Goal: Task Accomplishment & Management: Manage account settings

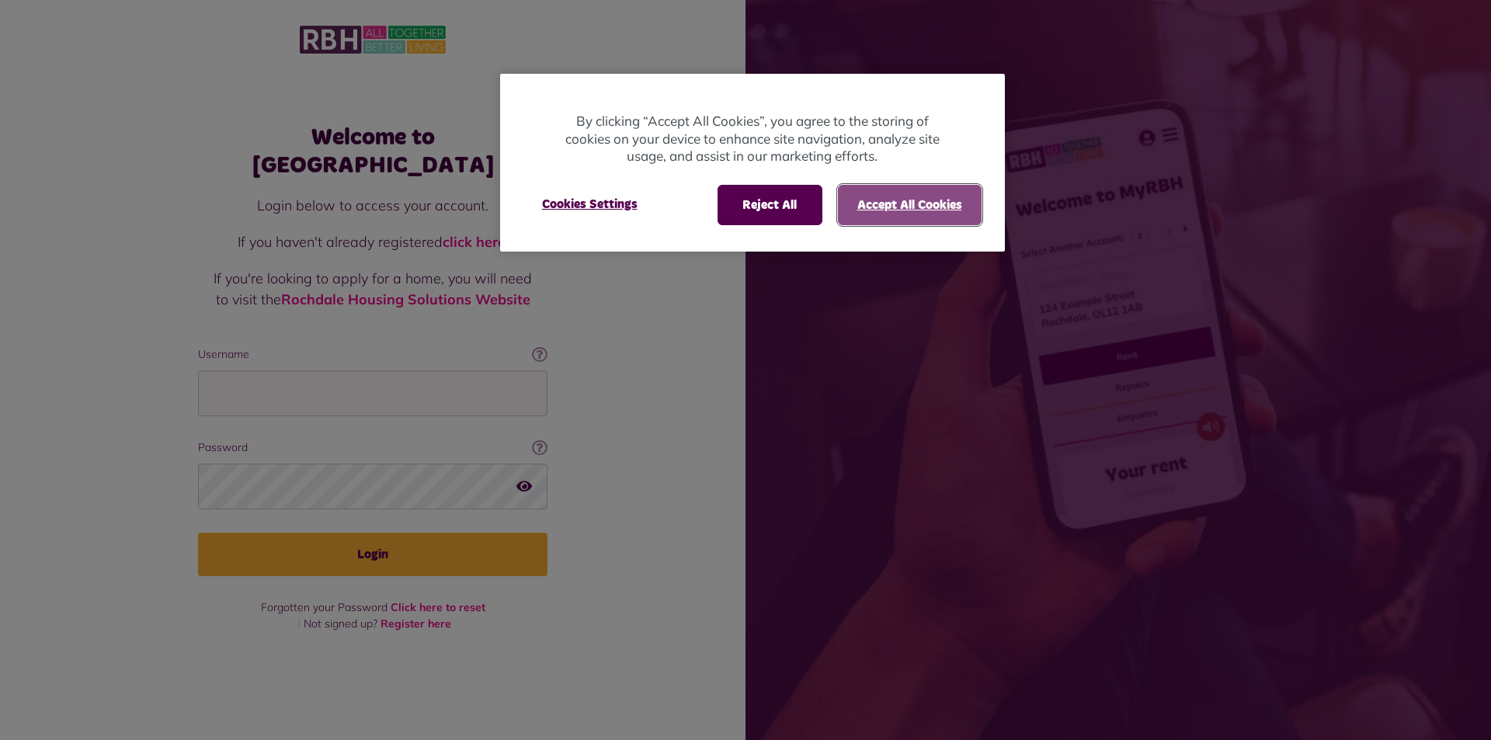
click at [886, 209] on button "Accept All Cookies" at bounding box center [910, 205] width 144 height 40
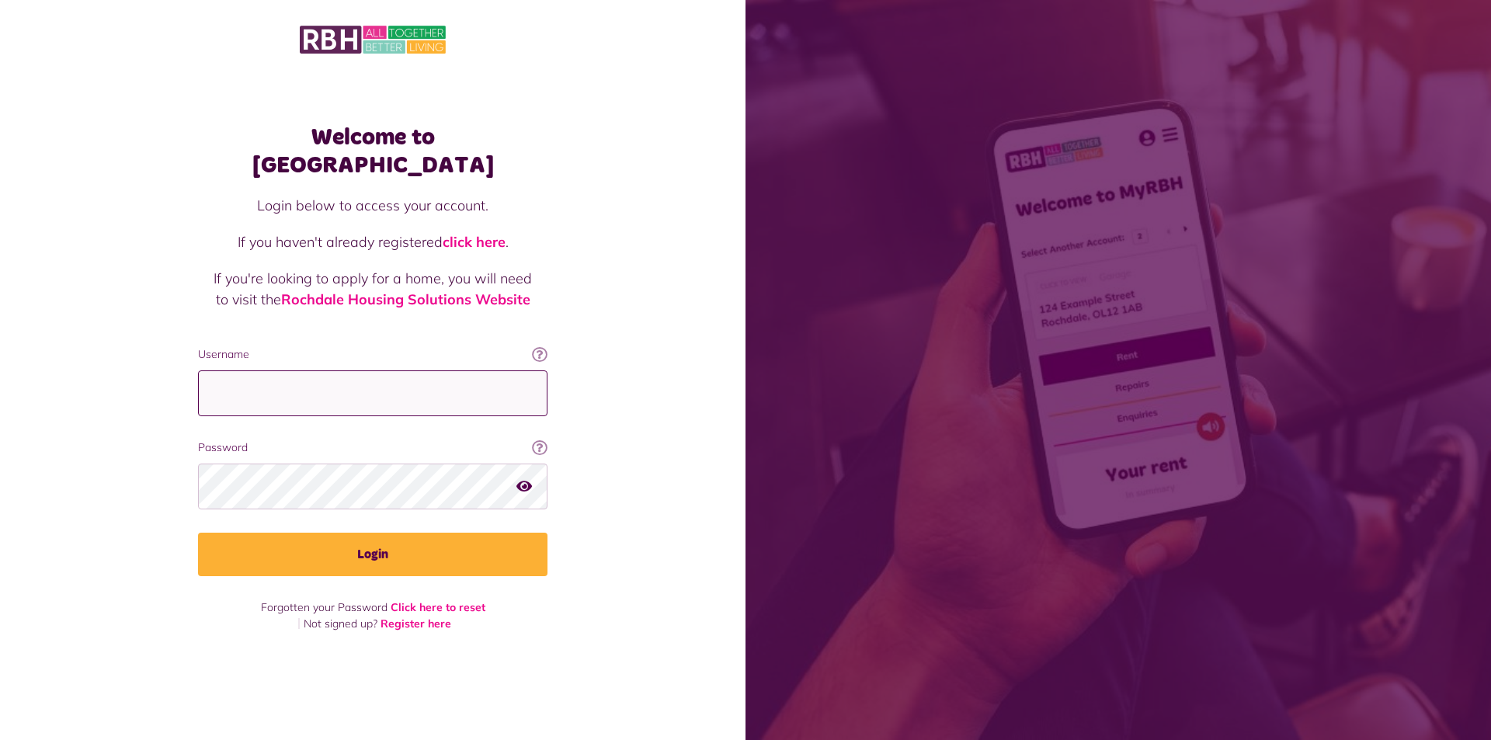
click at [292, 380] on input "Username" at bounding box center [372, 393] width 349 height 46
type input "**********"
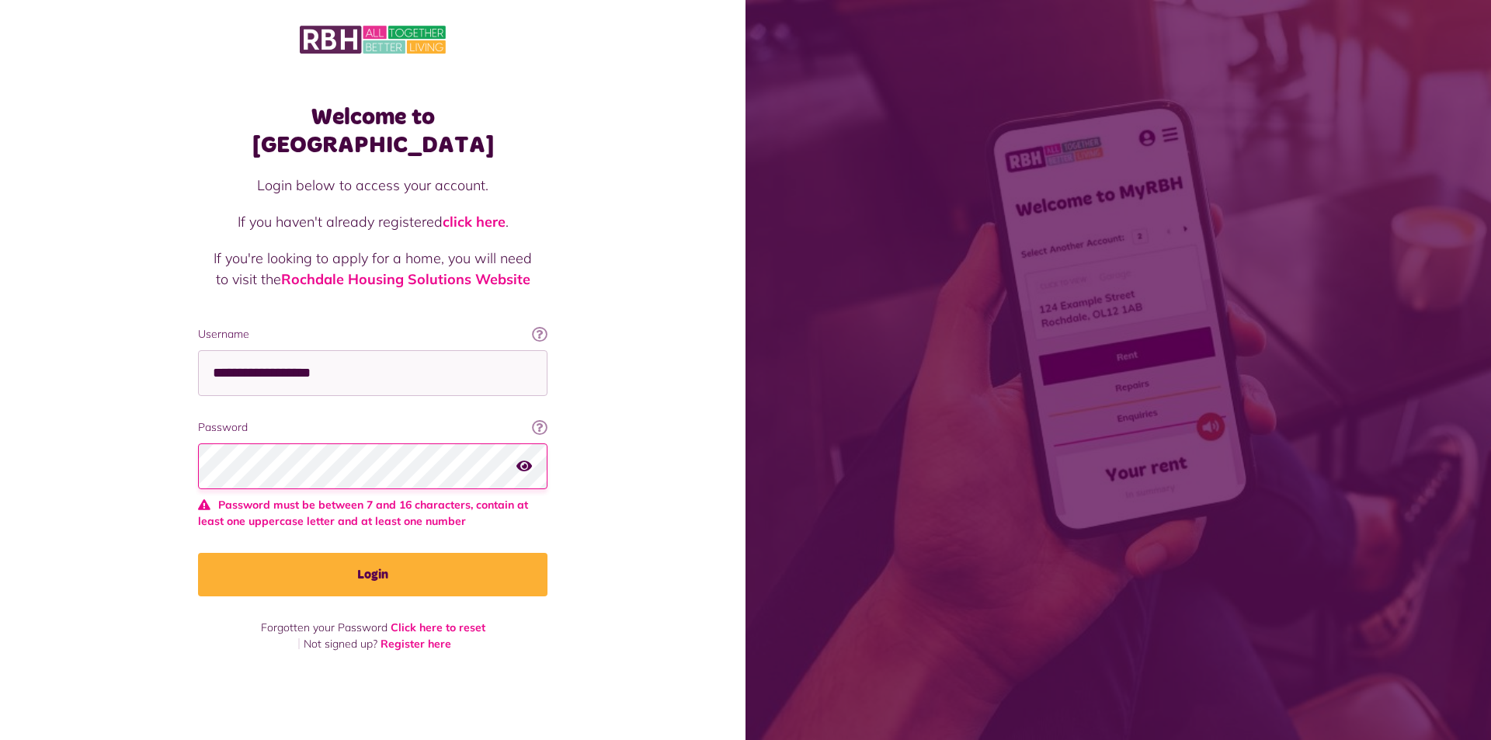
click at [525, 470] on div at bounding box center [372, 466] width 349 height 46
click at [524, 459] on icon "button" at bounding box center [524, 466] width 16 height 14
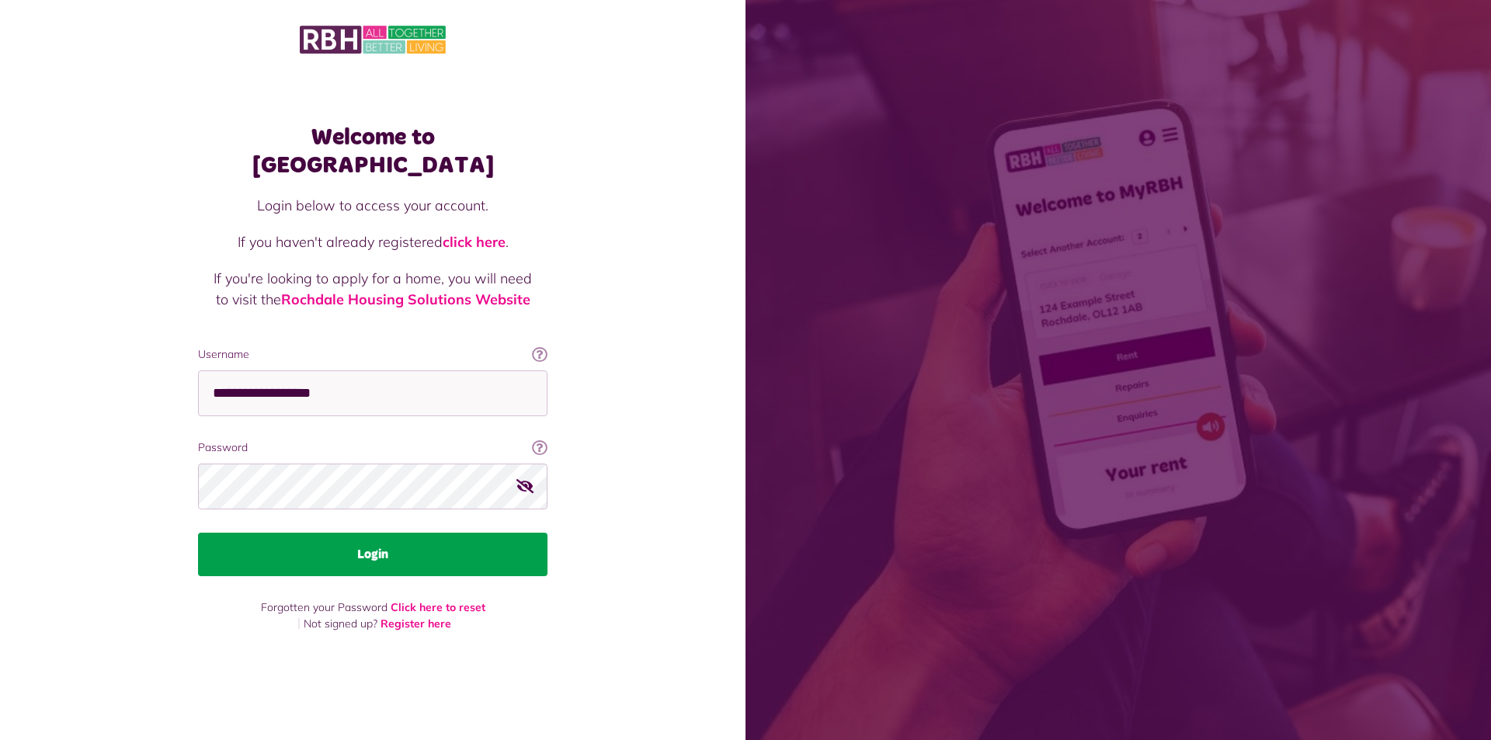
click at [368, 539] on button "Login" at bounding box center [372, 554] width 349 height 43
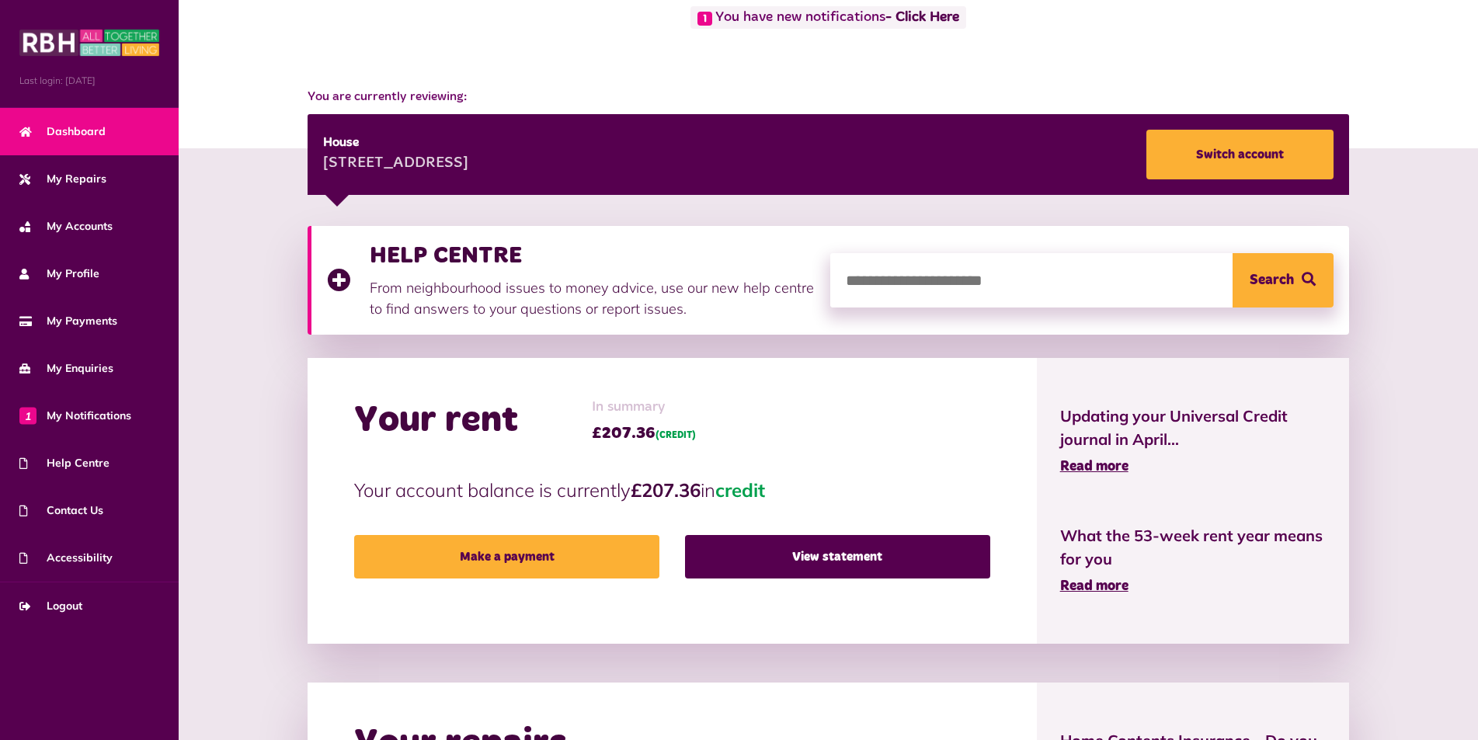
scroll to position [155, 0]
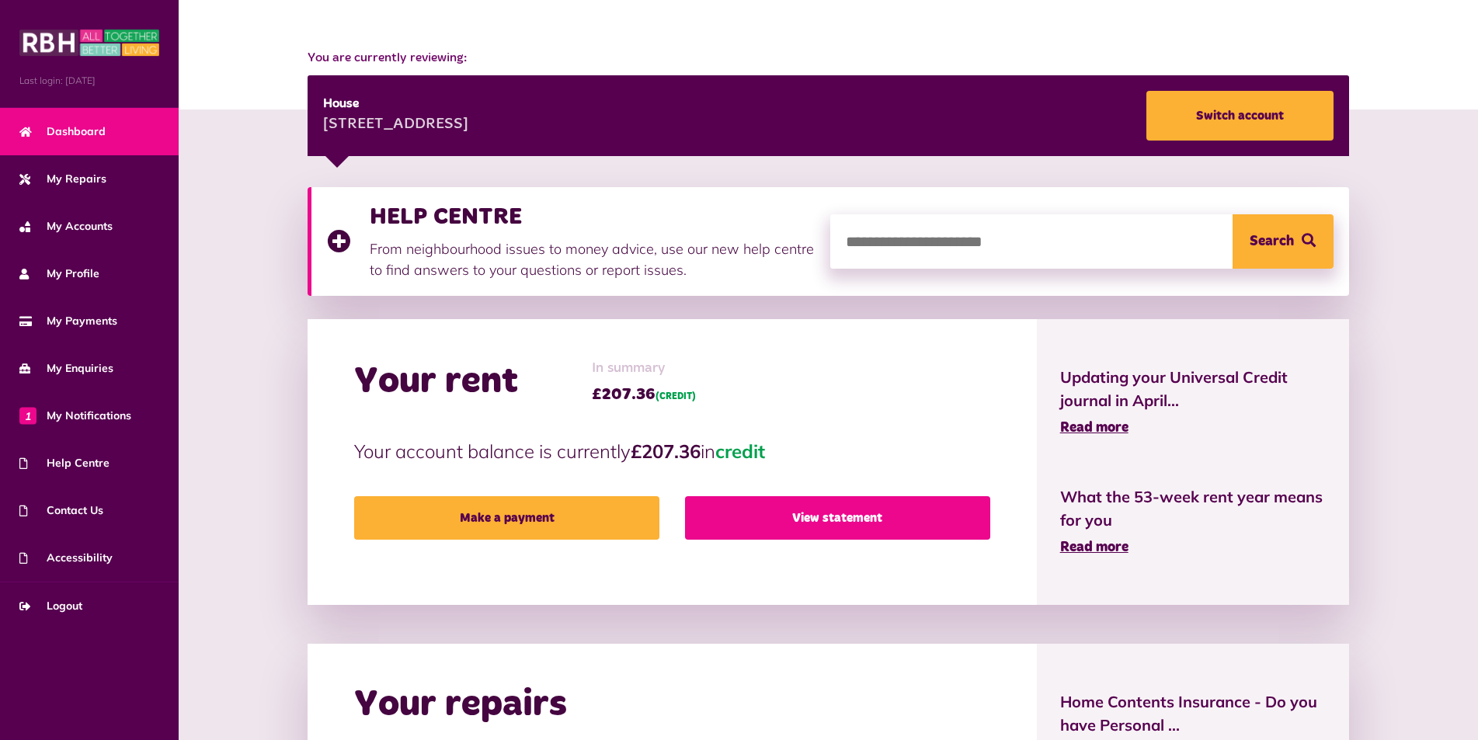
click at [836, 516] on link "View statement" at bounding box center [837, 517] width 305 height 43
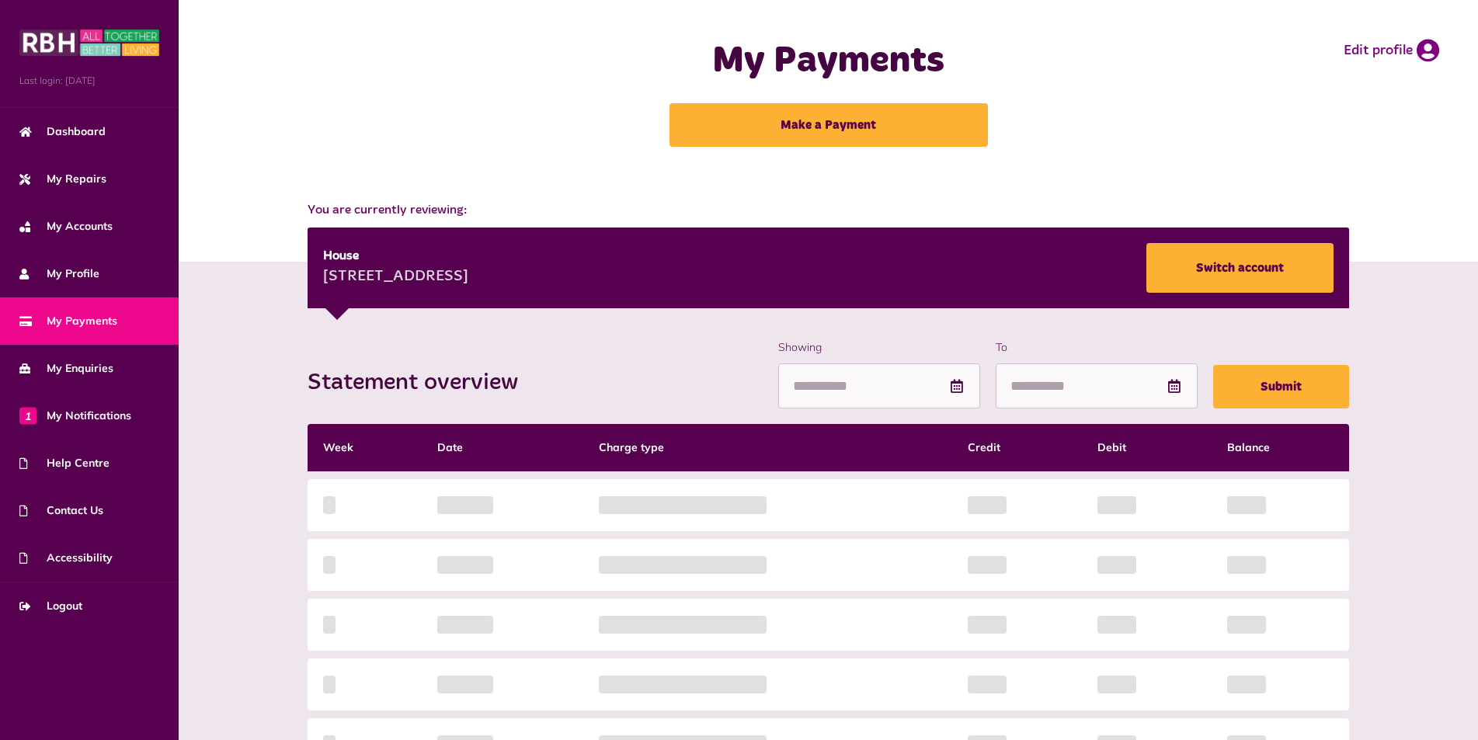
click at [924, 384] on div "Statement overview Showing To Submit Week Date Charge type Credit Debit Balance…" at bounding box center [828, 626] width 1057 height 575
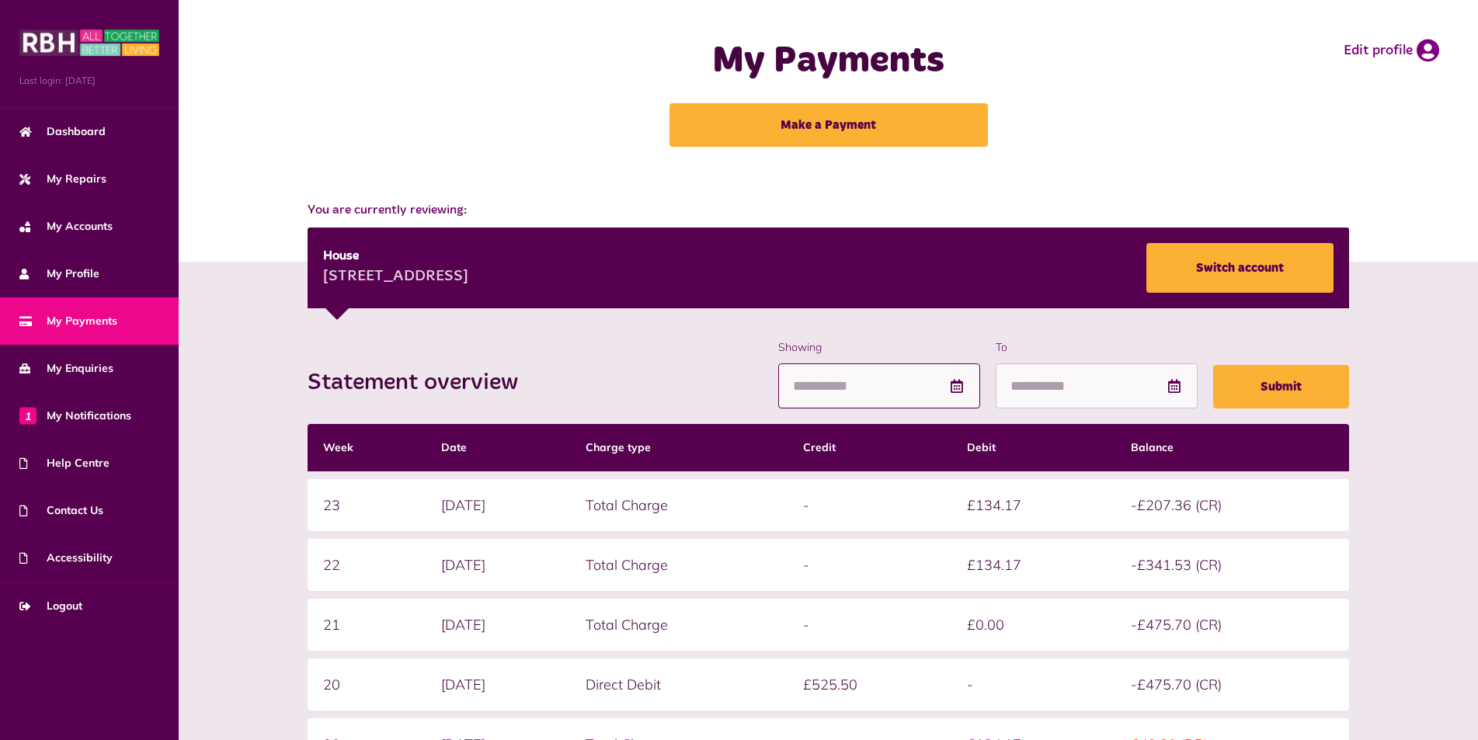
click at [811, 381] on input "Showing" at bounding box center [879, 386] width 202 height 46
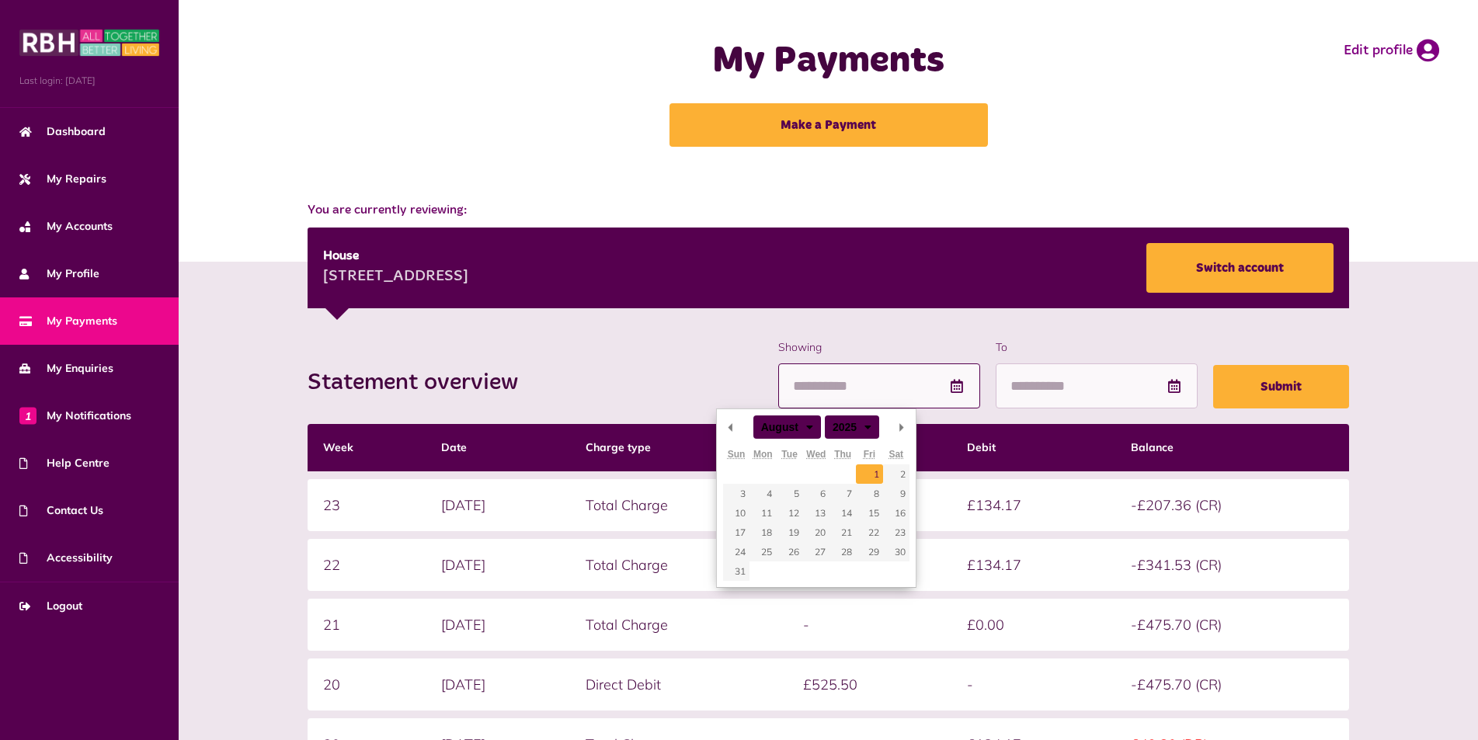
type input "**********"
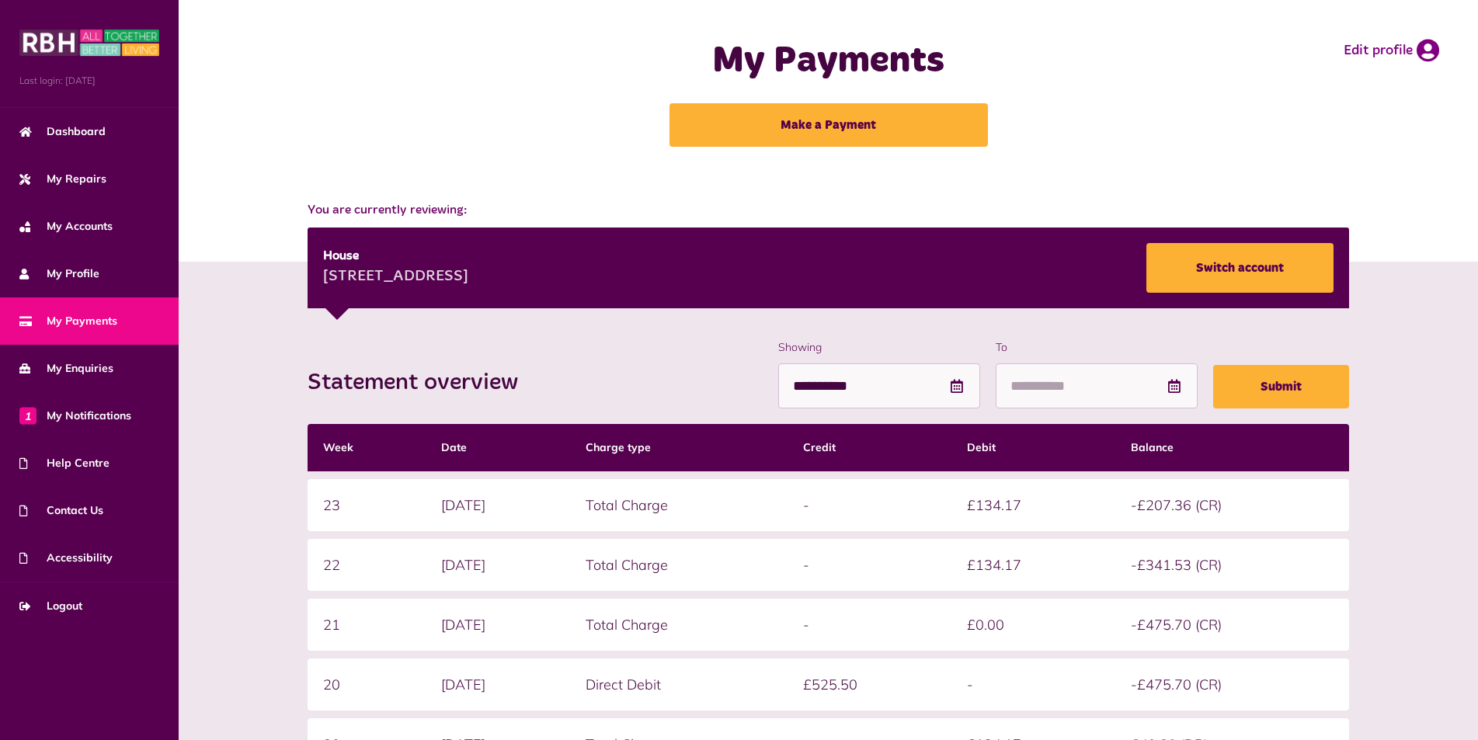
click at [1174, 384] on icon at bounding box center [1174, 386] width 16 height 14
click at [995, 380] on input "To" at bounding box center [1096, 386] width 202 height 46
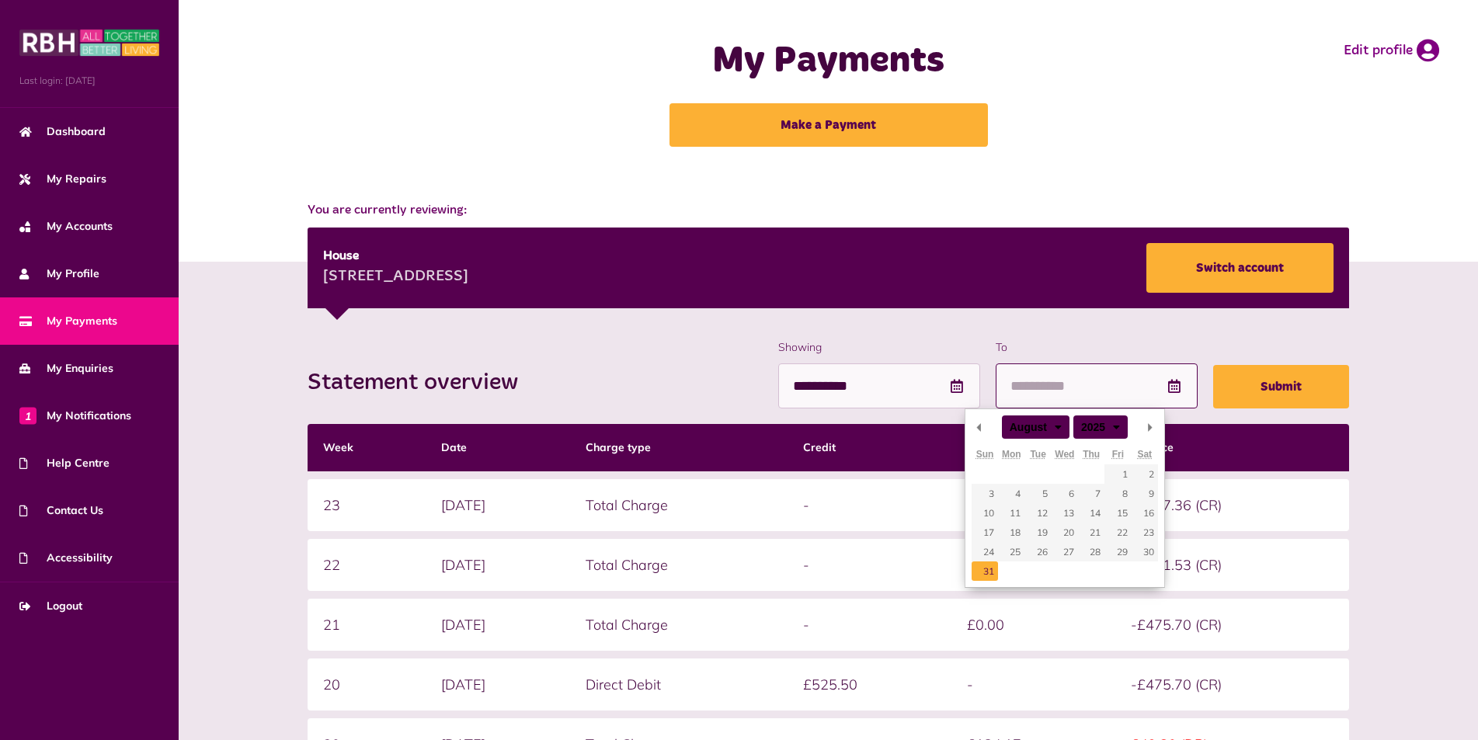
type input "**********"
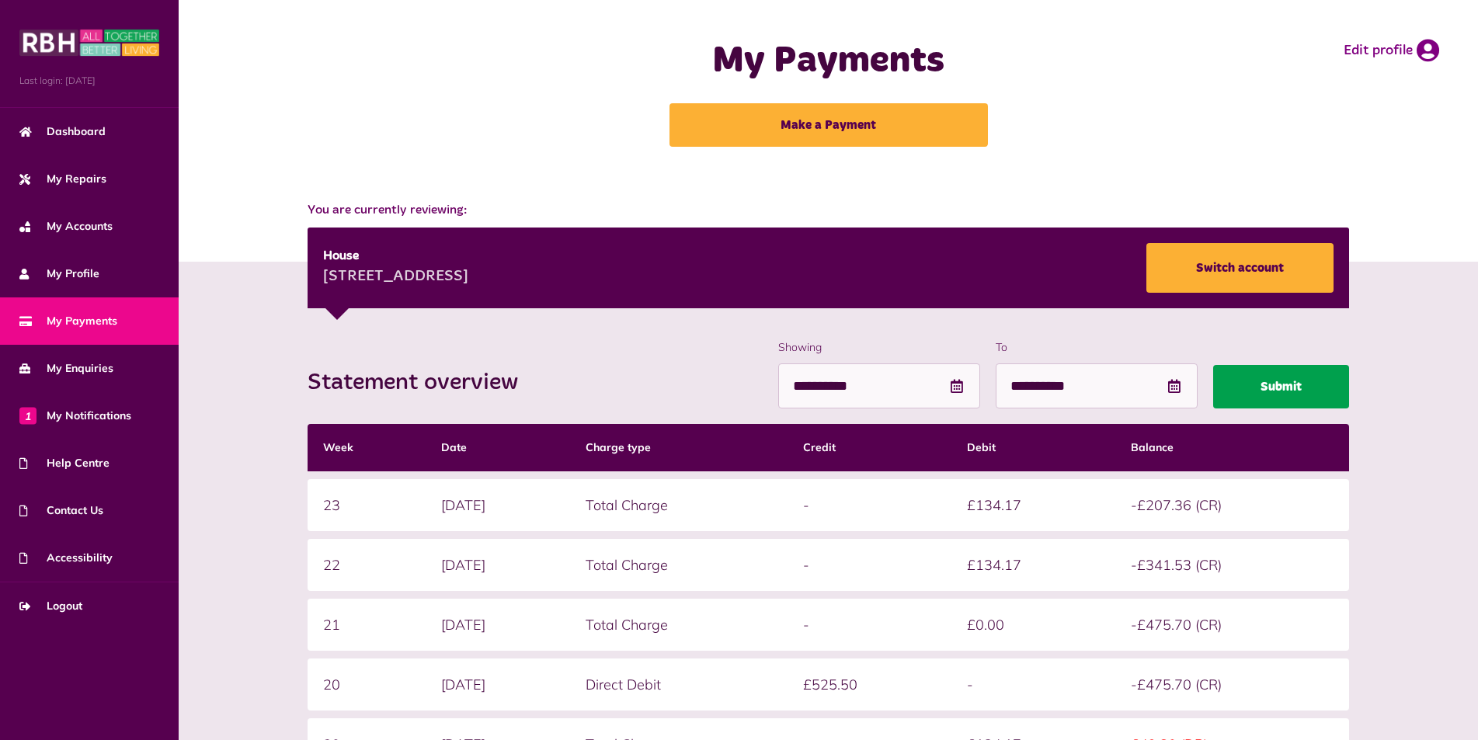
click at [1278, 387] on button "Submit" at bounding box center [1281, 386] width 136 height 43
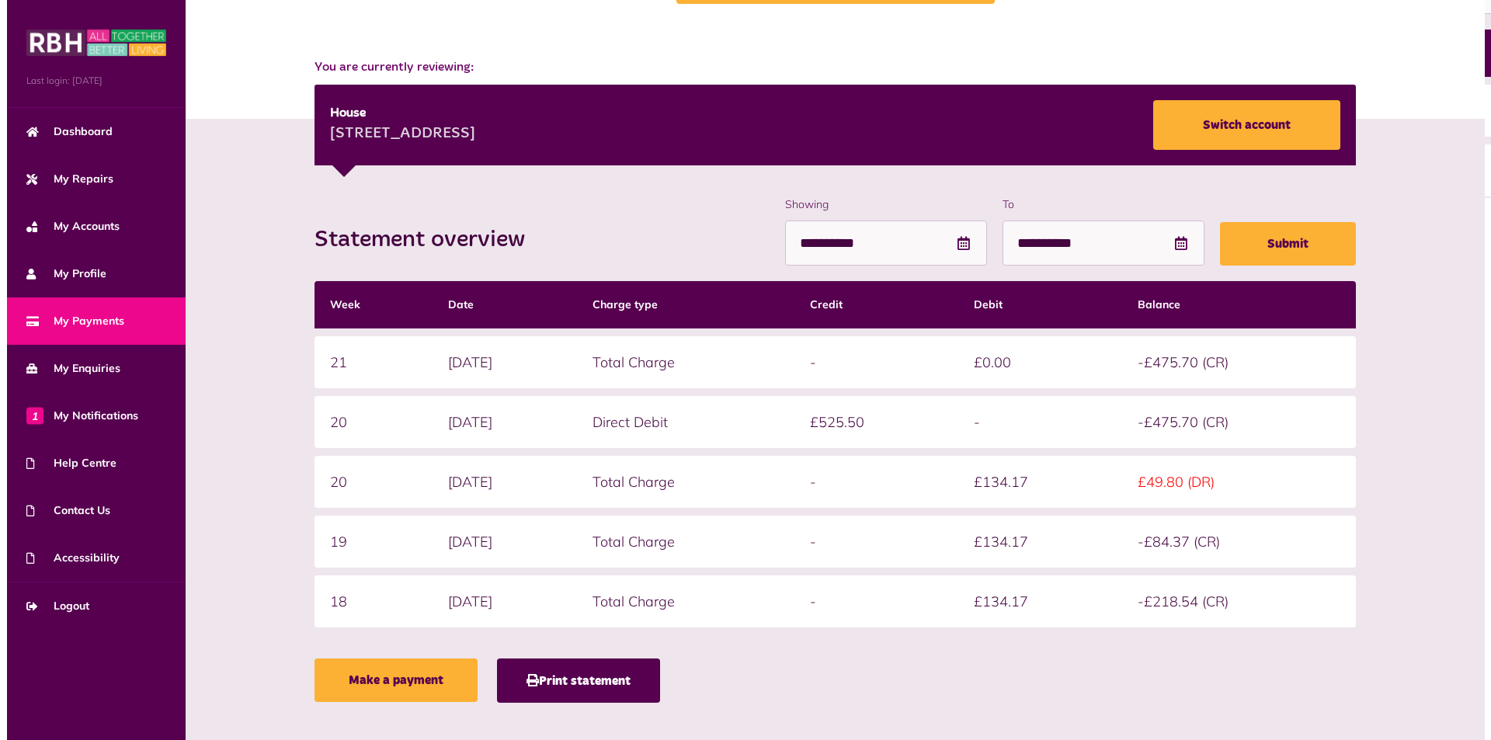
scroll to position [159, 0]
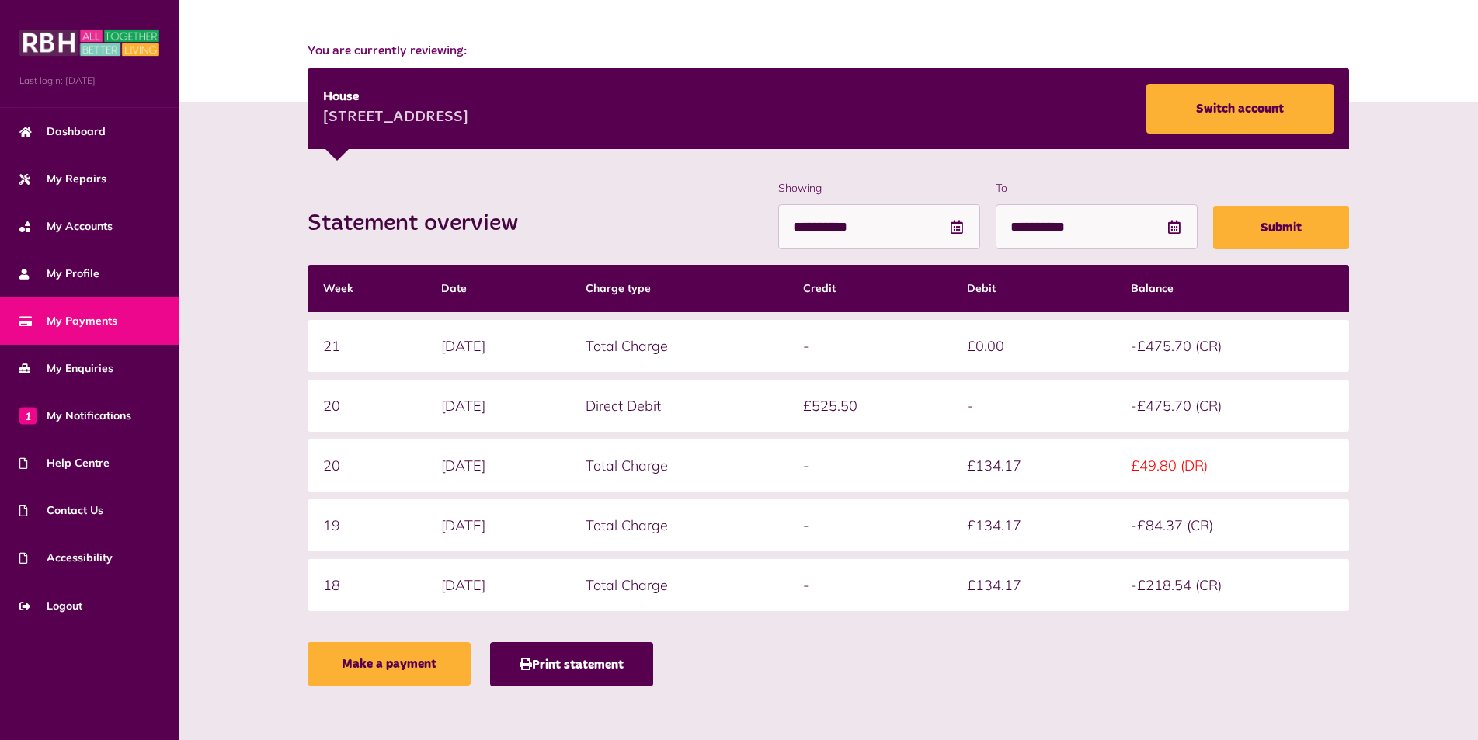
drag, startPoint x: 585, startPoint y: 655, endPoint x: 593, endPoint y: 653, distance: 8.1
click at [587, 655] on button "Print statement" at bounding box center [571, 664] width 163 height 44
click at [1238, 105] on link "Switch account" at bounding box center [1239, 109] width 187 height 50
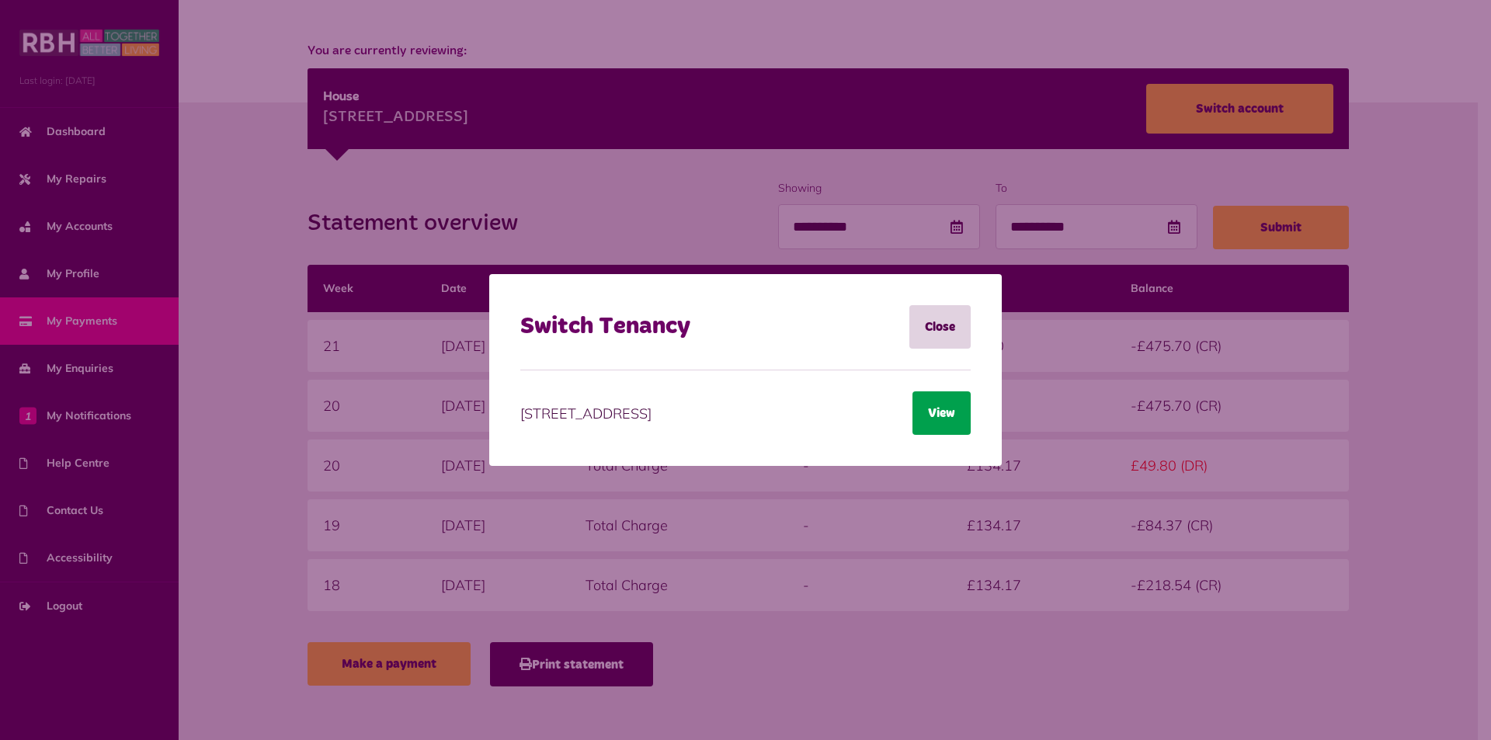
click at [931, 419] on button "View" at bounding box center [941, 412] width 58 height 43
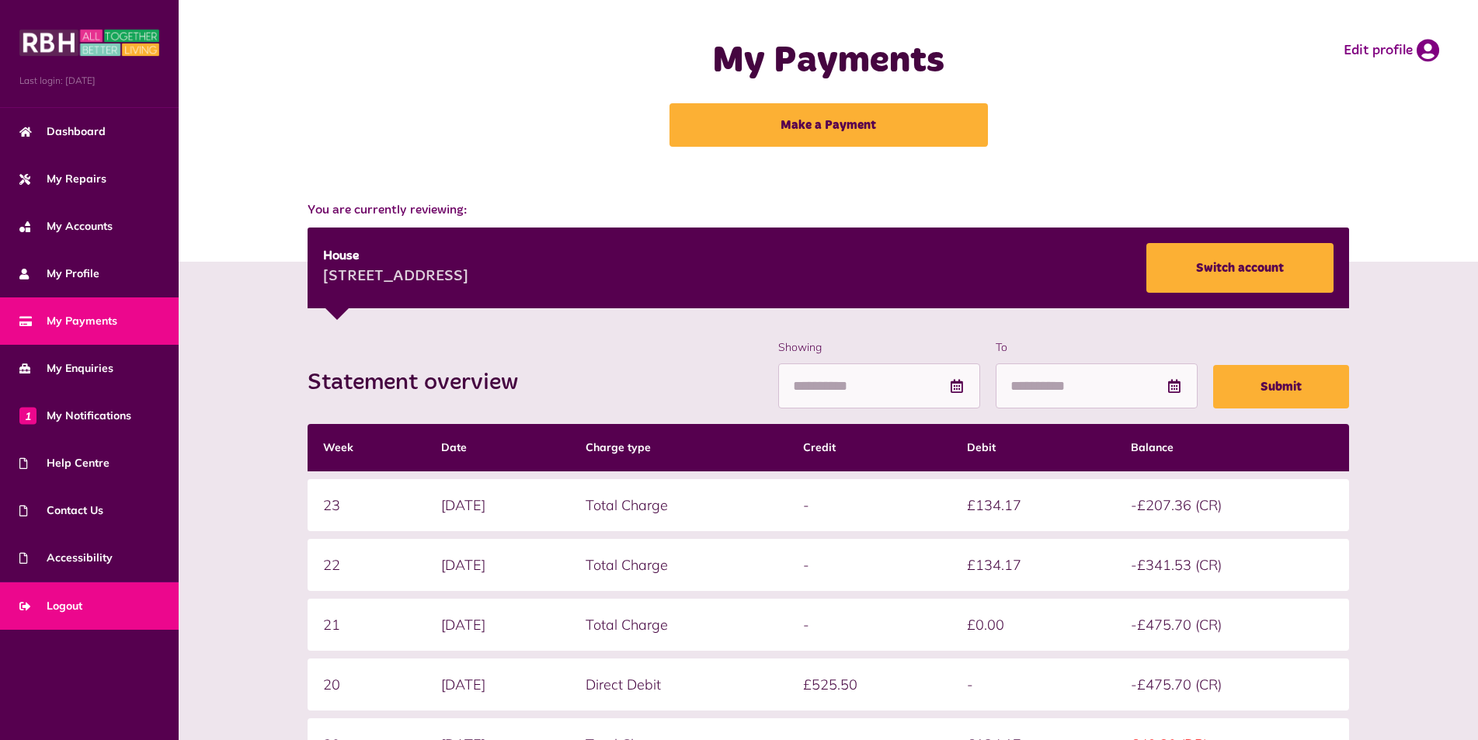
click at [61, 608] on span "Logout" at bounding box center [50, 606] width 63 height 16
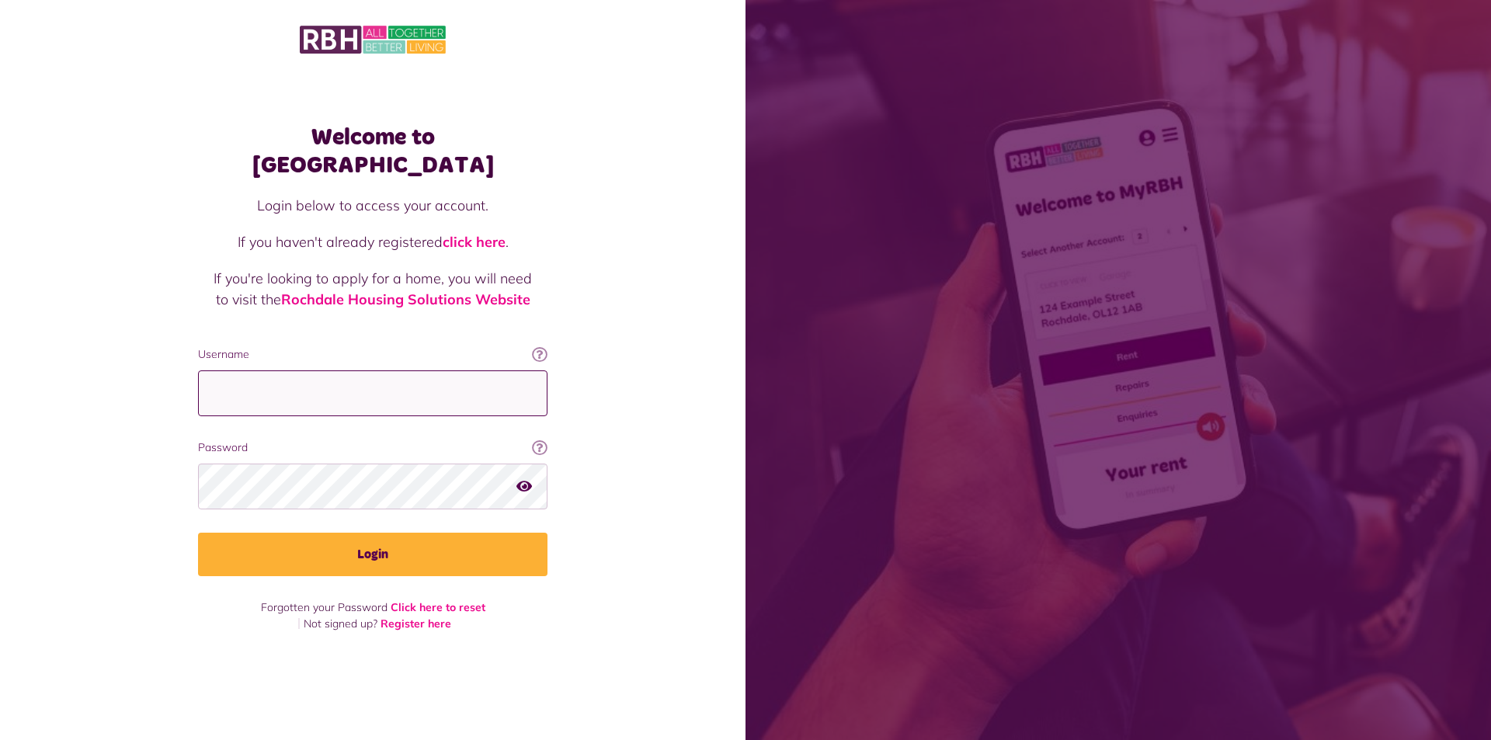
click at [462, 370] on input "Username" at bounding box center [372, 393] width 349 height 46
type input "**********"
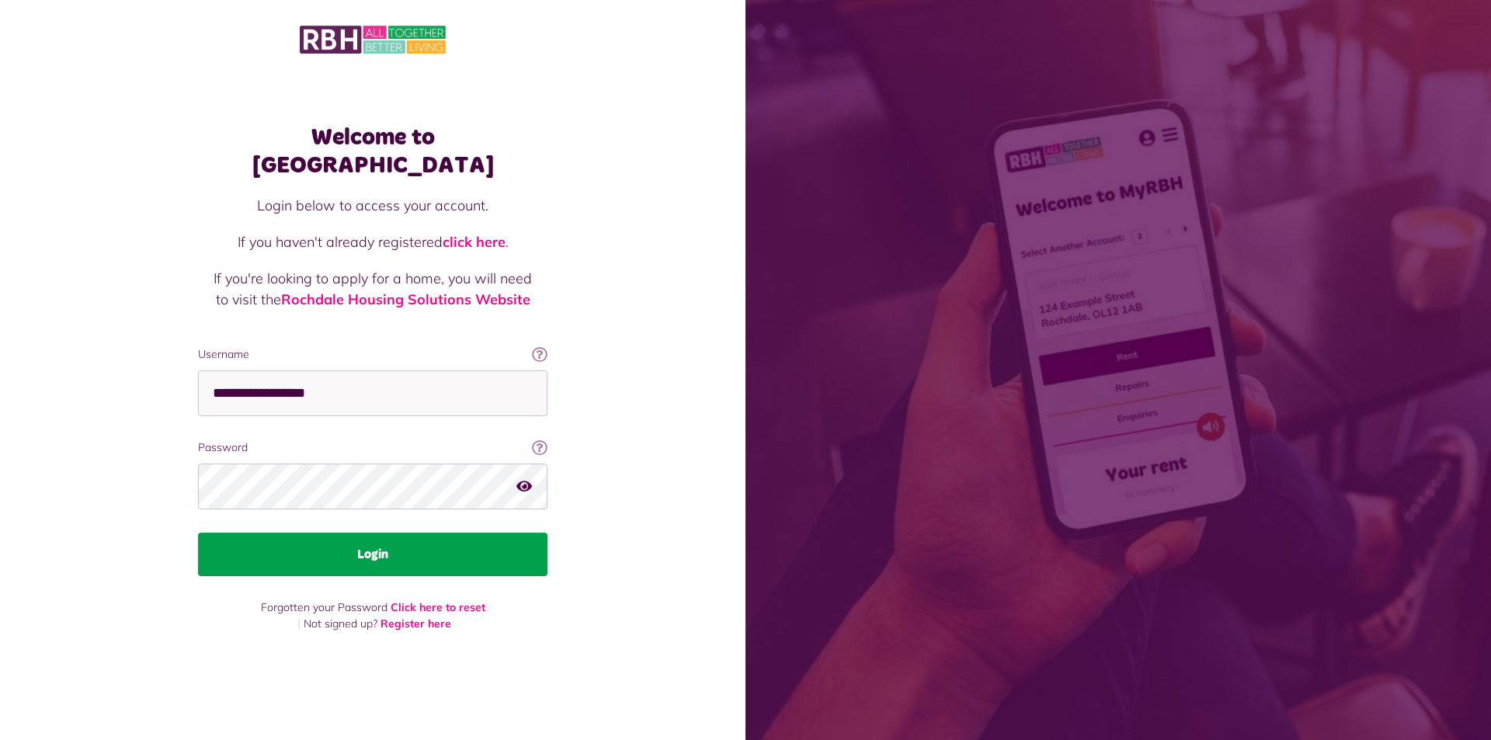
click at [367, 539] on button "Login" at bounding box center [372, 554] width 349 height 43
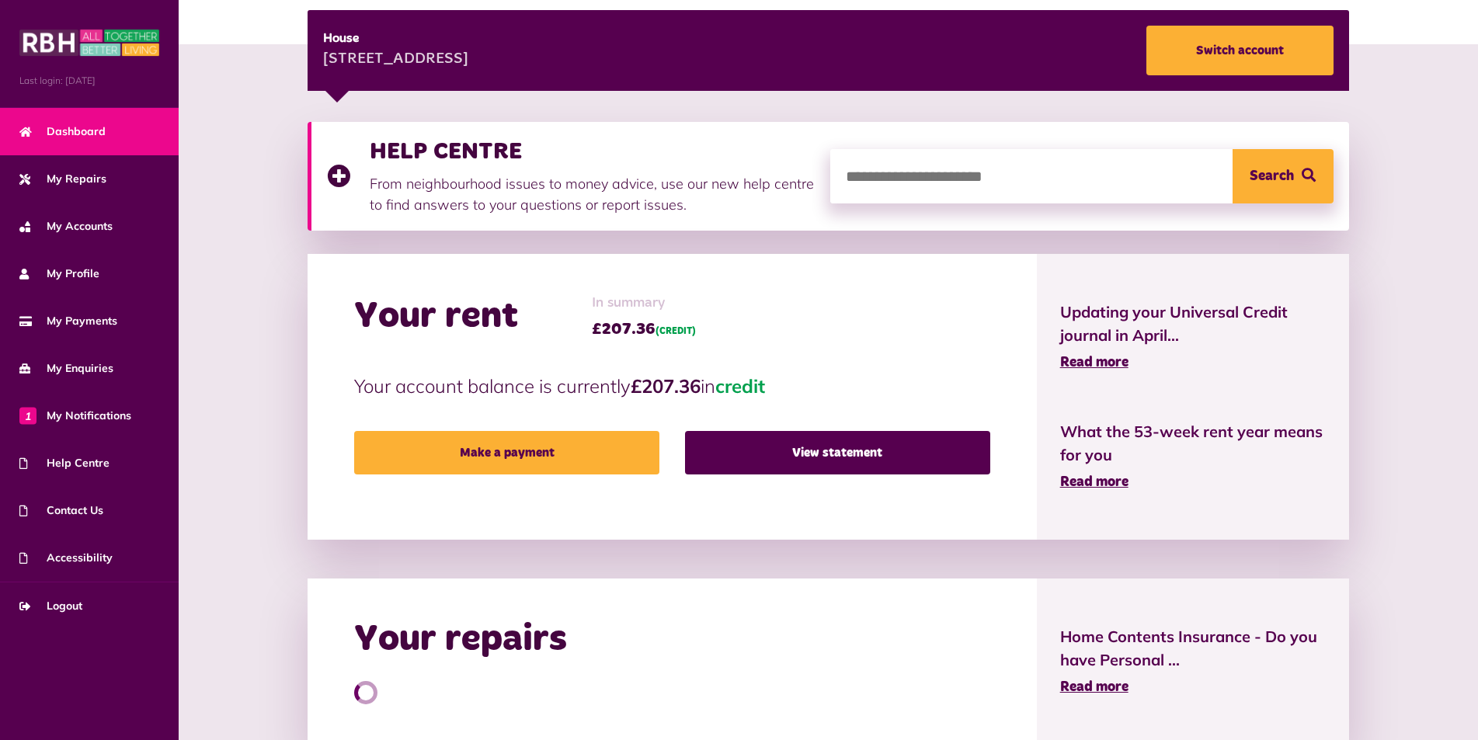
scroll to position [233, 0]
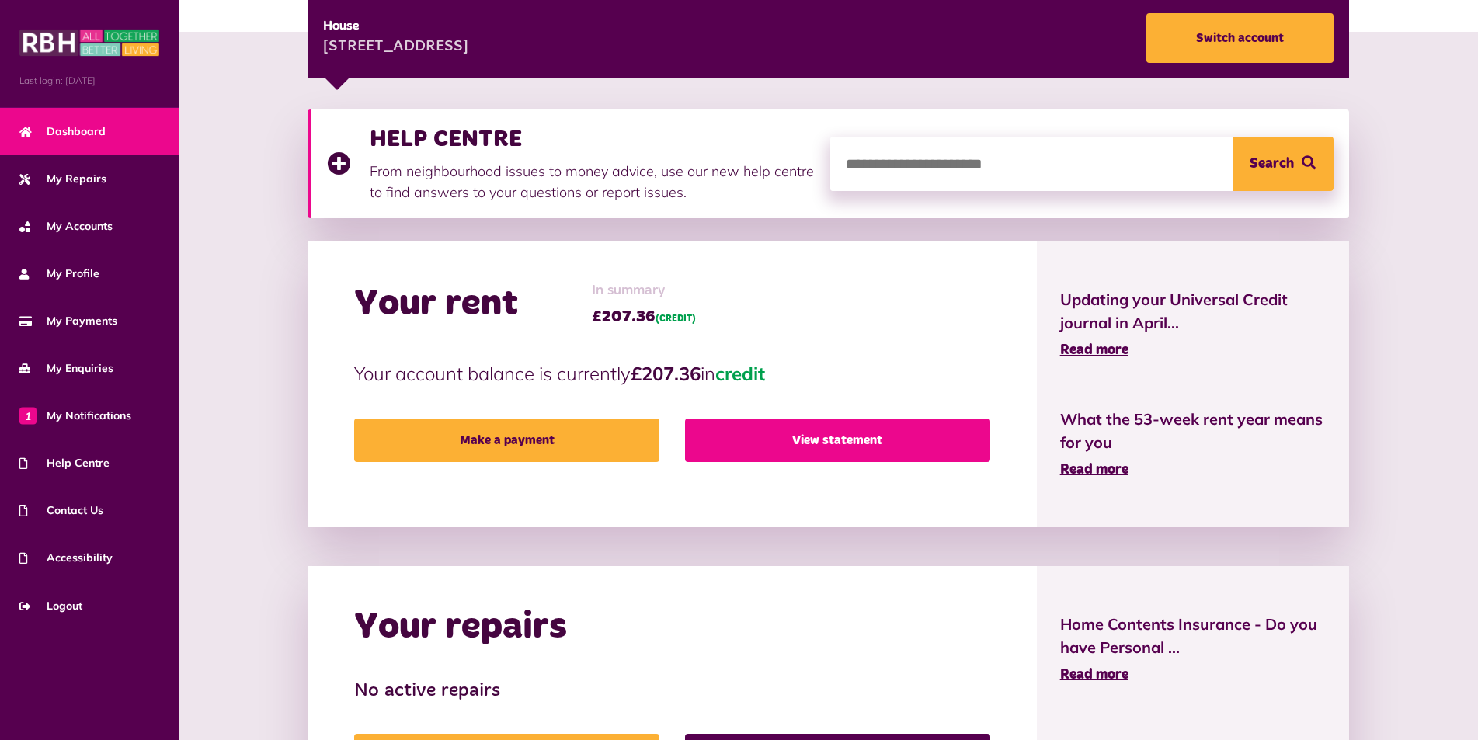
click at [835, 439] on link "View statement" at bounding box center [837, 440] width 305 height 43
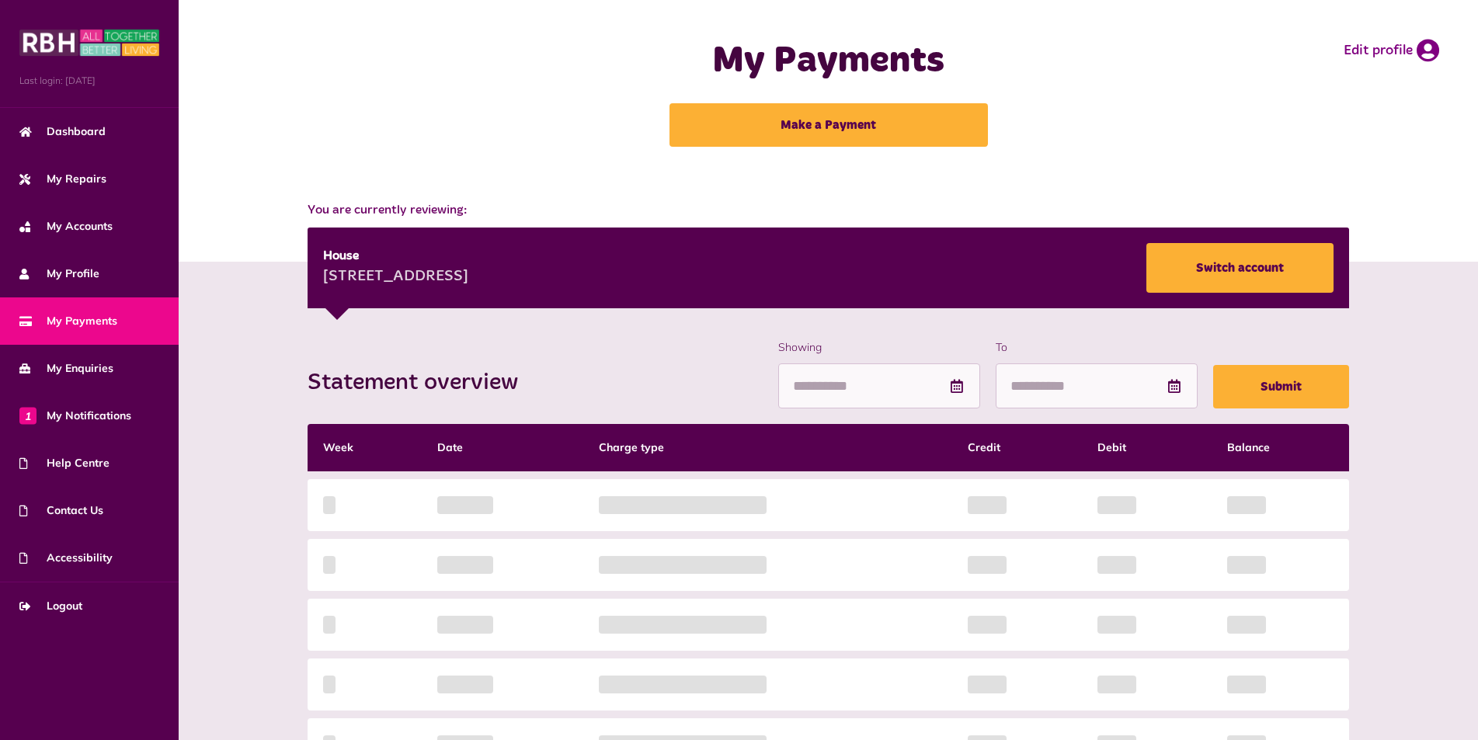
click at [743, 386] on div "Statement overview Showing To Submit Week Date Charge type Credit Debit Balance…" at bounding box center [828, 626] width 1057 height 574
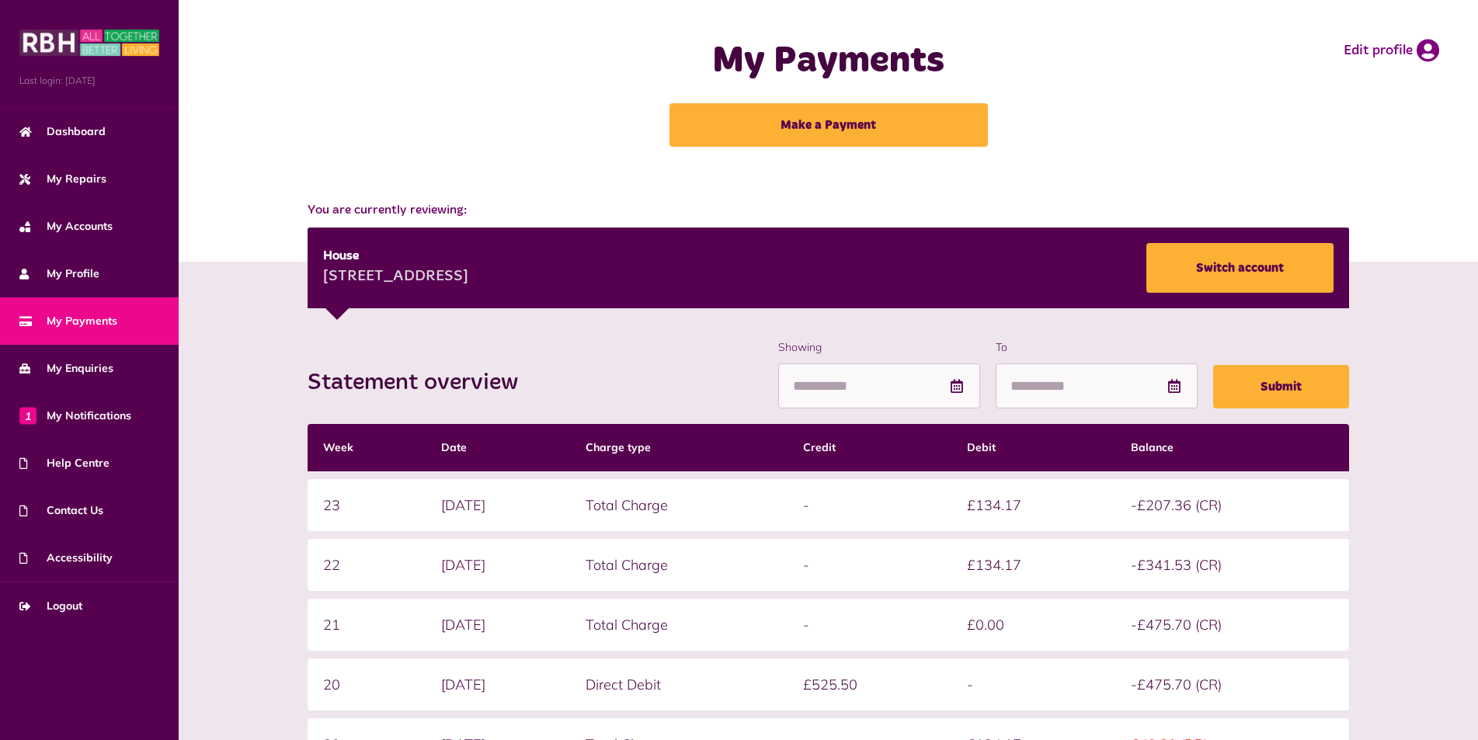
click at [949, 384] on icon at bounding box center [957, 386] width 16 height 14
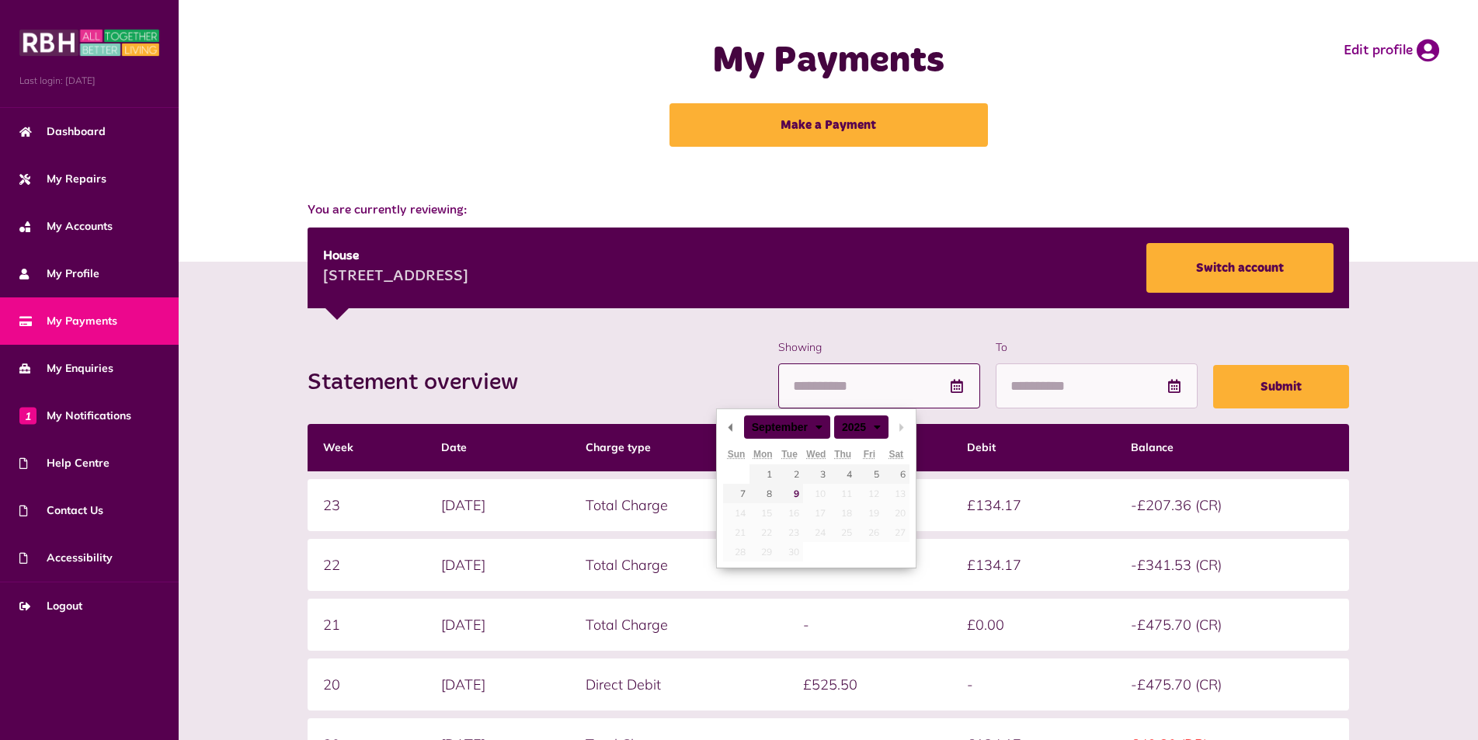
click at [778, 381] on input "Showing" at bounding box center [879, 386] width 202 height 46
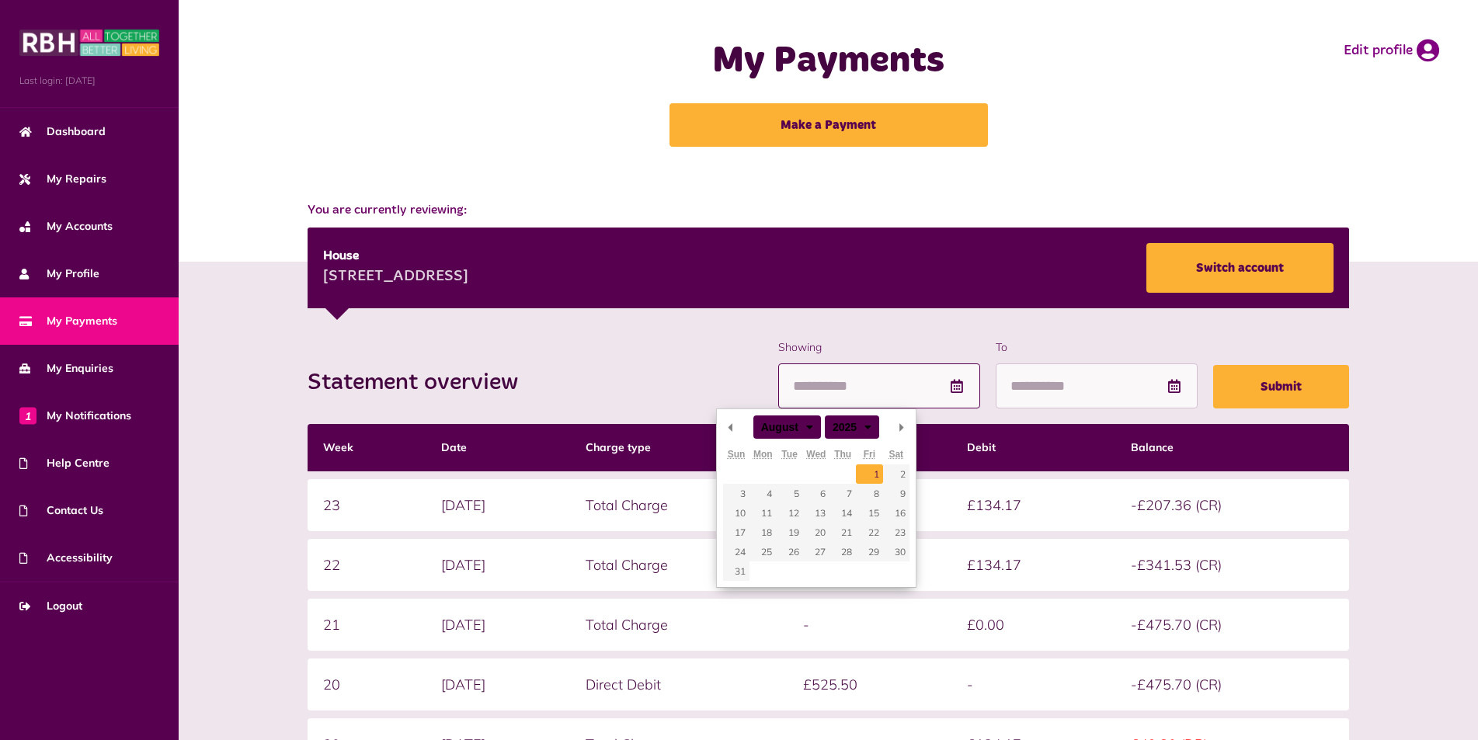
type input "**********"
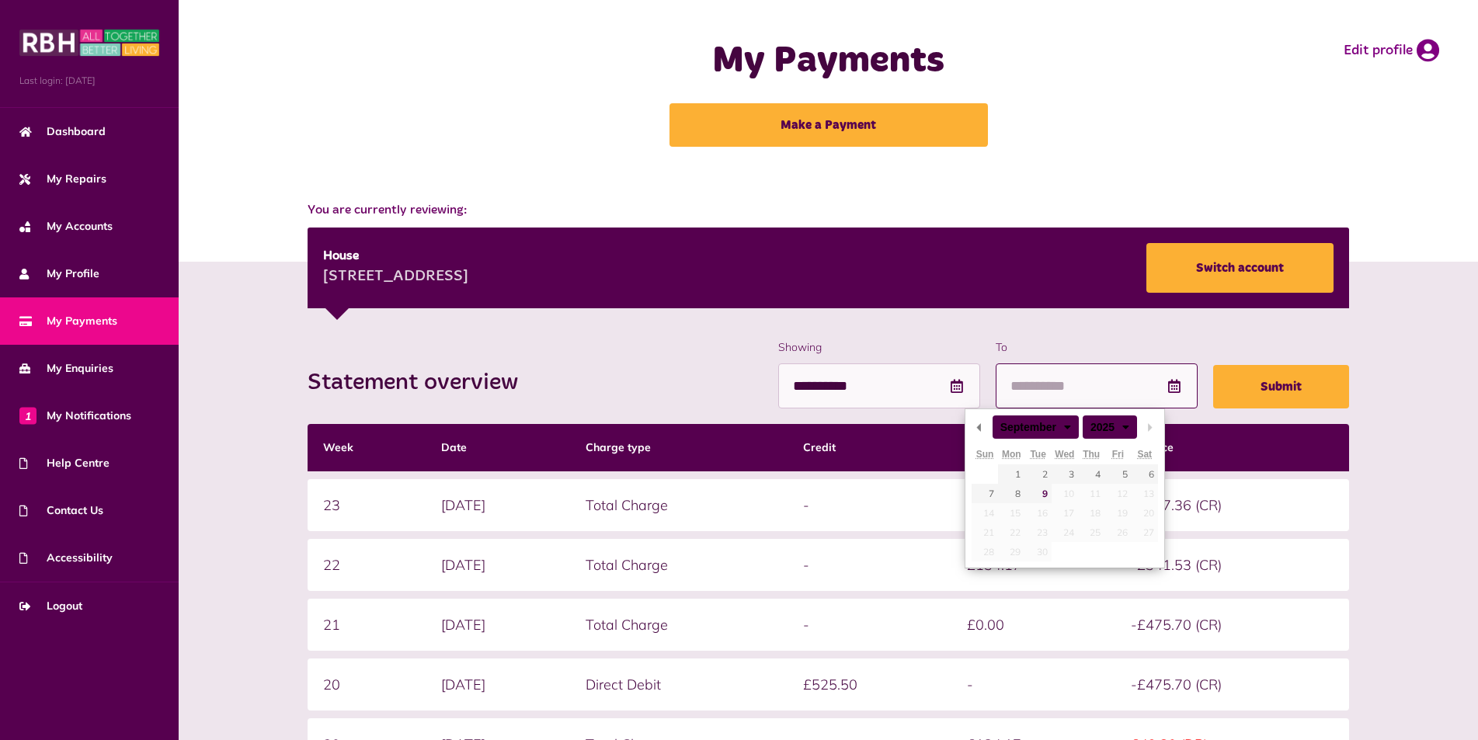
click at [995, 382] on input "To" at bounding box center [1096, 386] width 202 height 46
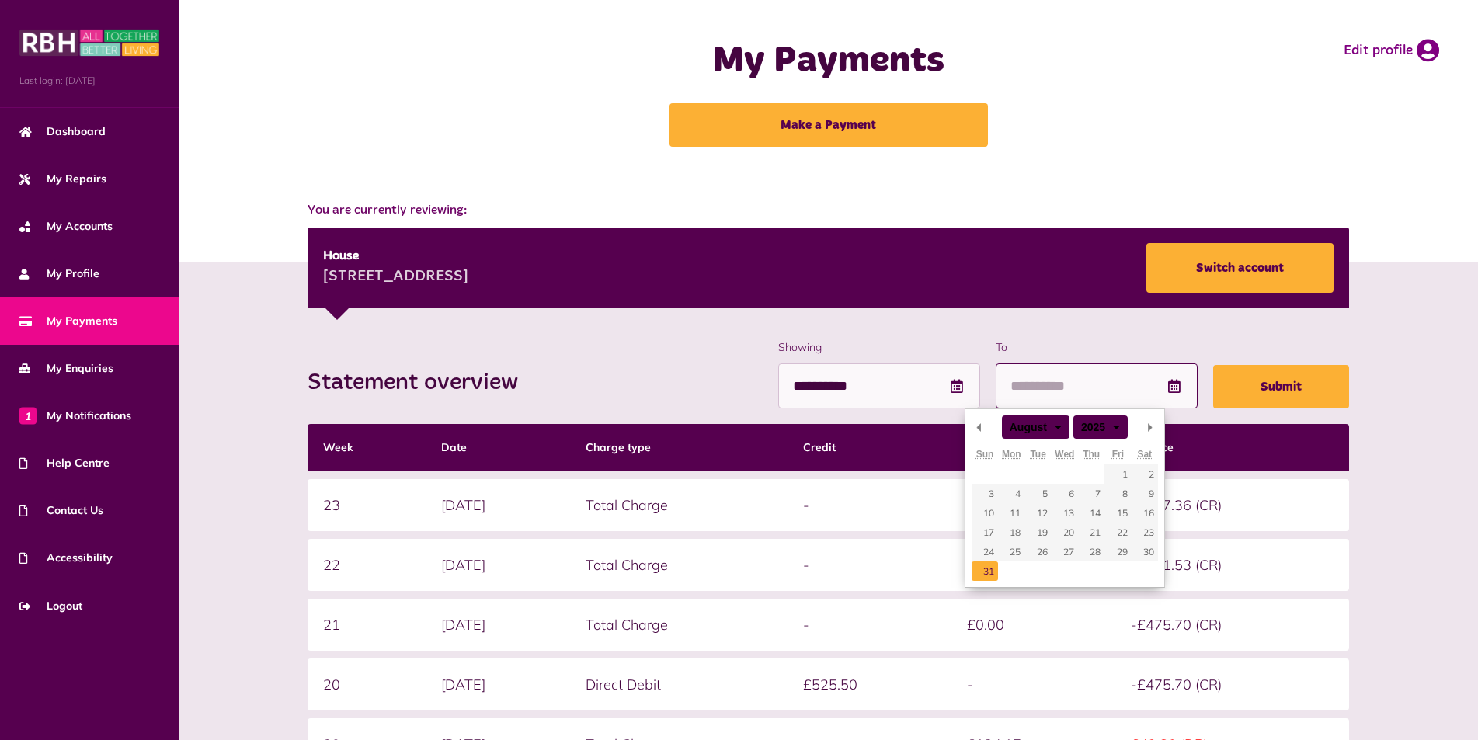
type input "**********"
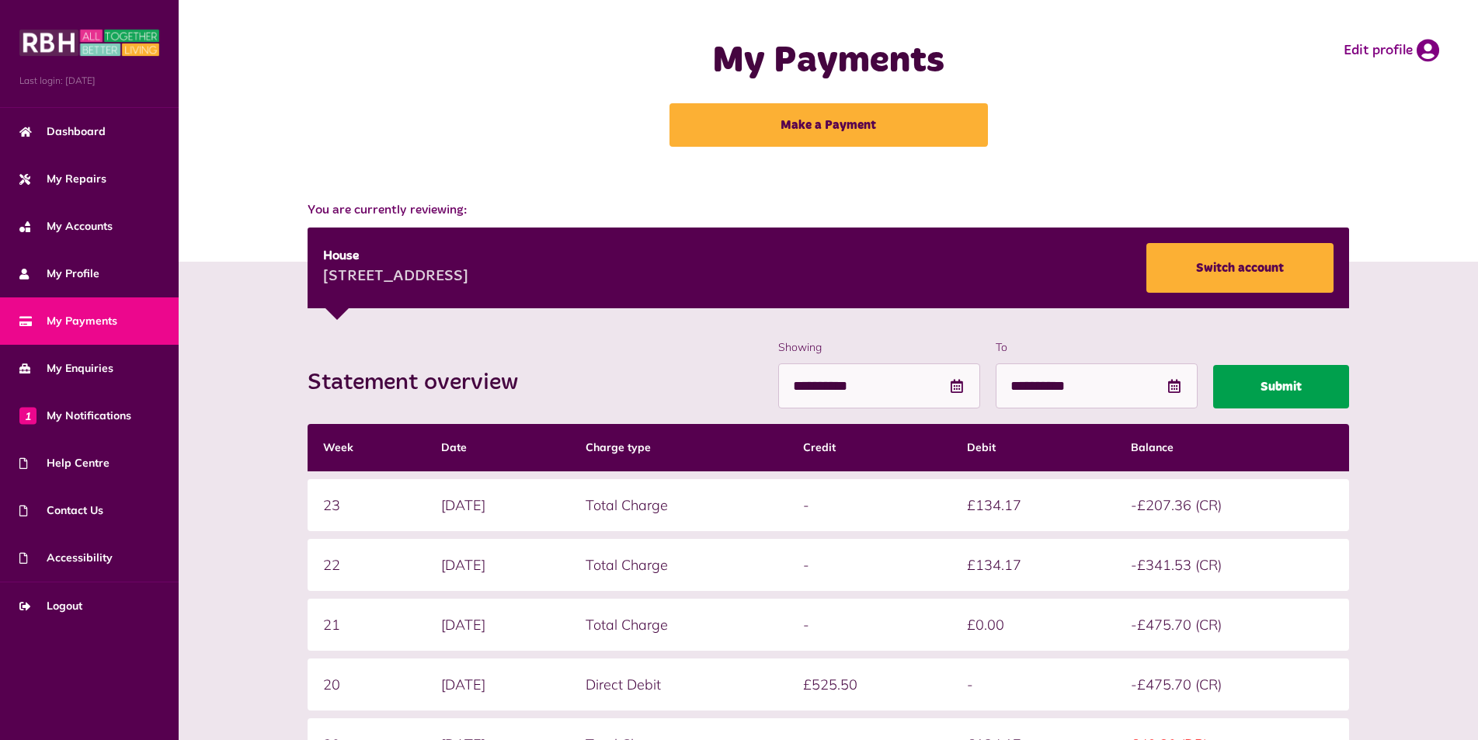
click at [1263, 384] on button "Submit" at bounding box center [1281, 386] width 136 height 43
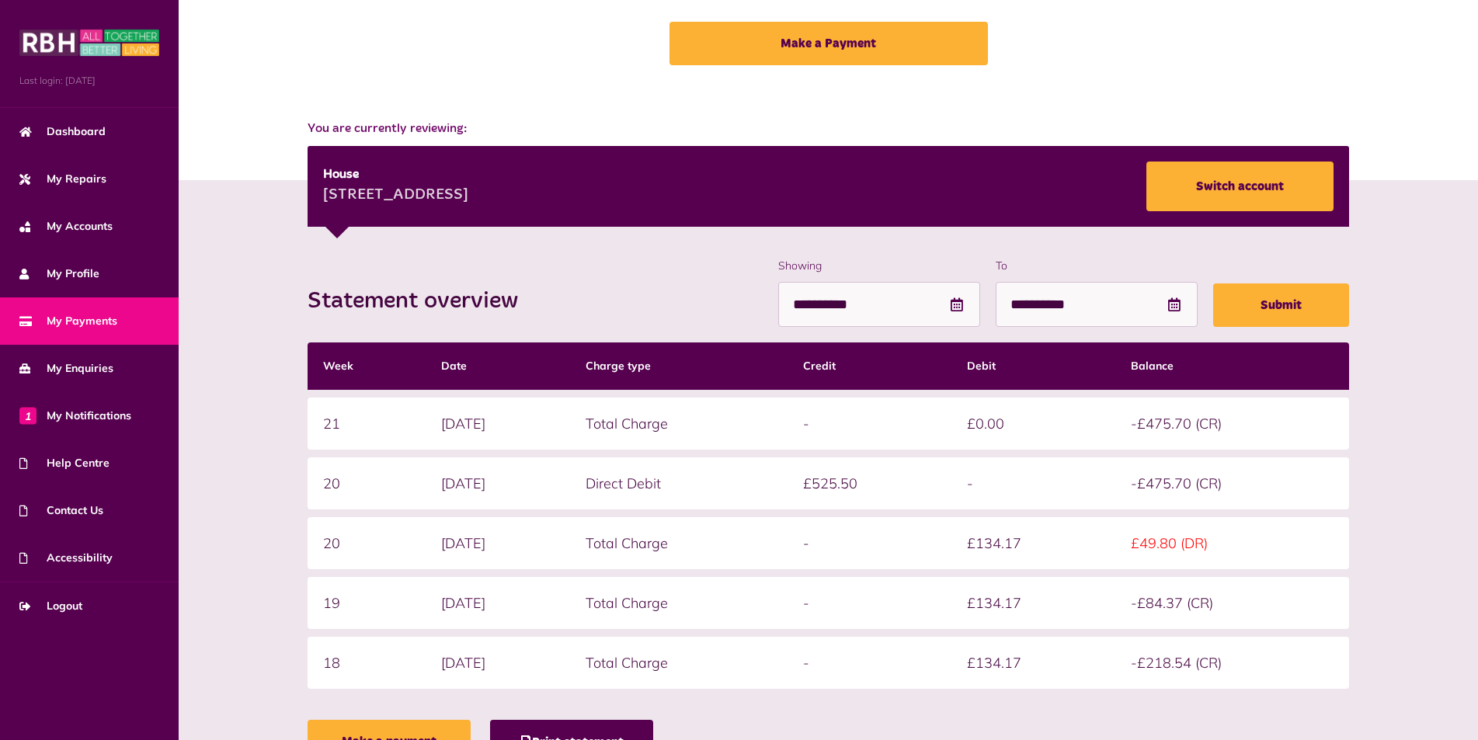
scroll to position [159, 0]
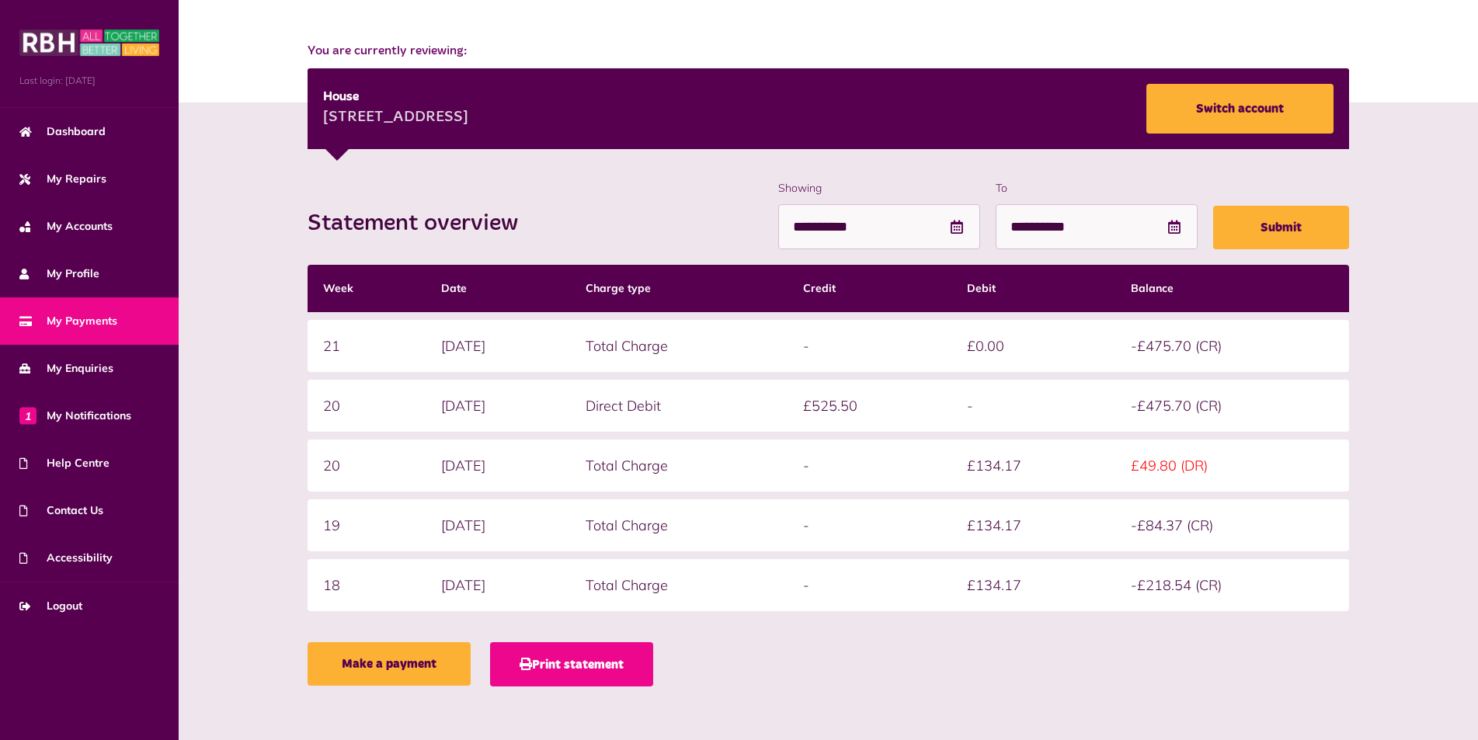
click at [550, 656] on button "Print statement" at bounding box center [571, 664] width 163 height 44
